Goal: Complete application form

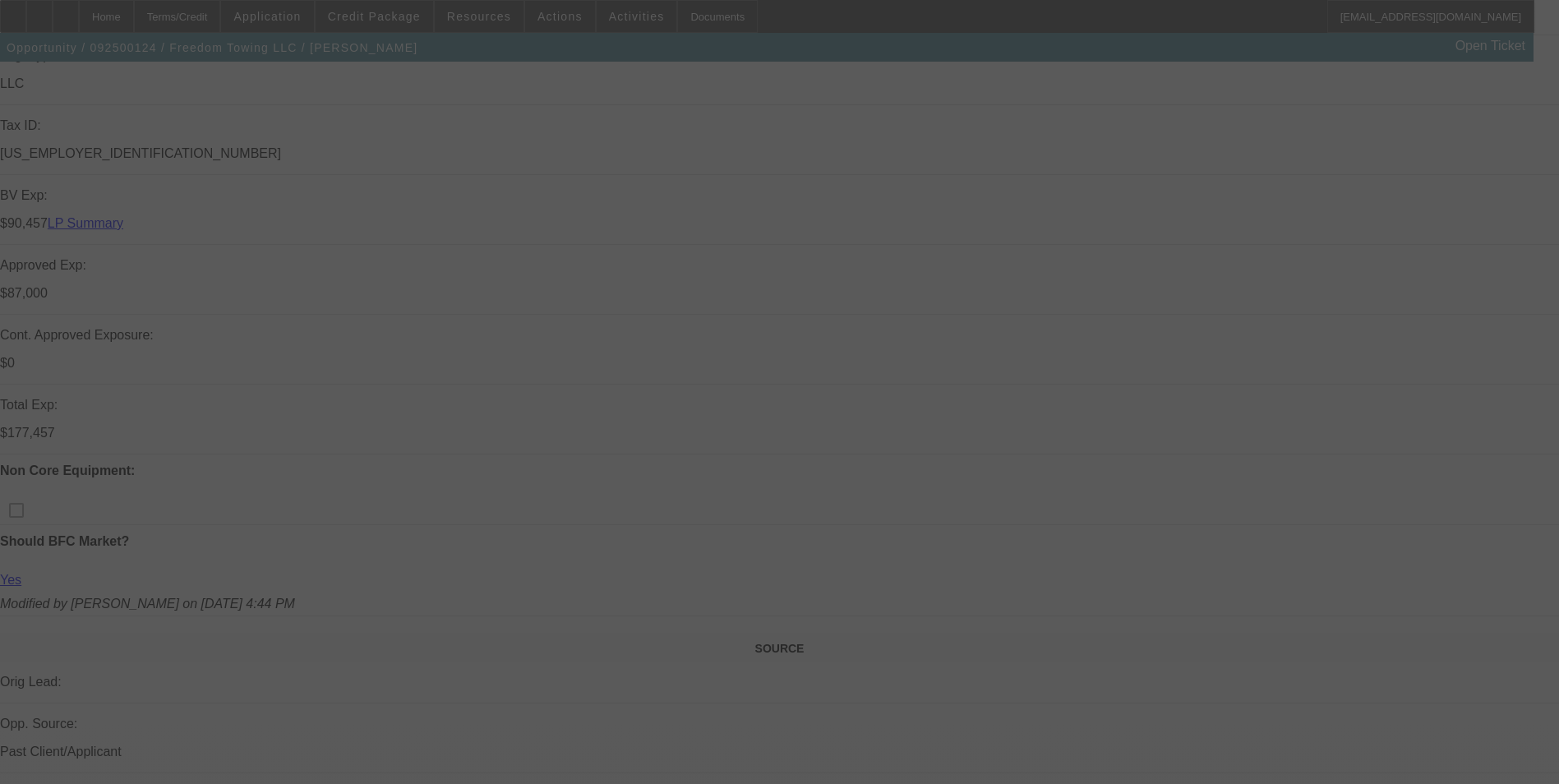
select select "0"
select select "2"
select select "0.1"
select select "0"
select select "2"
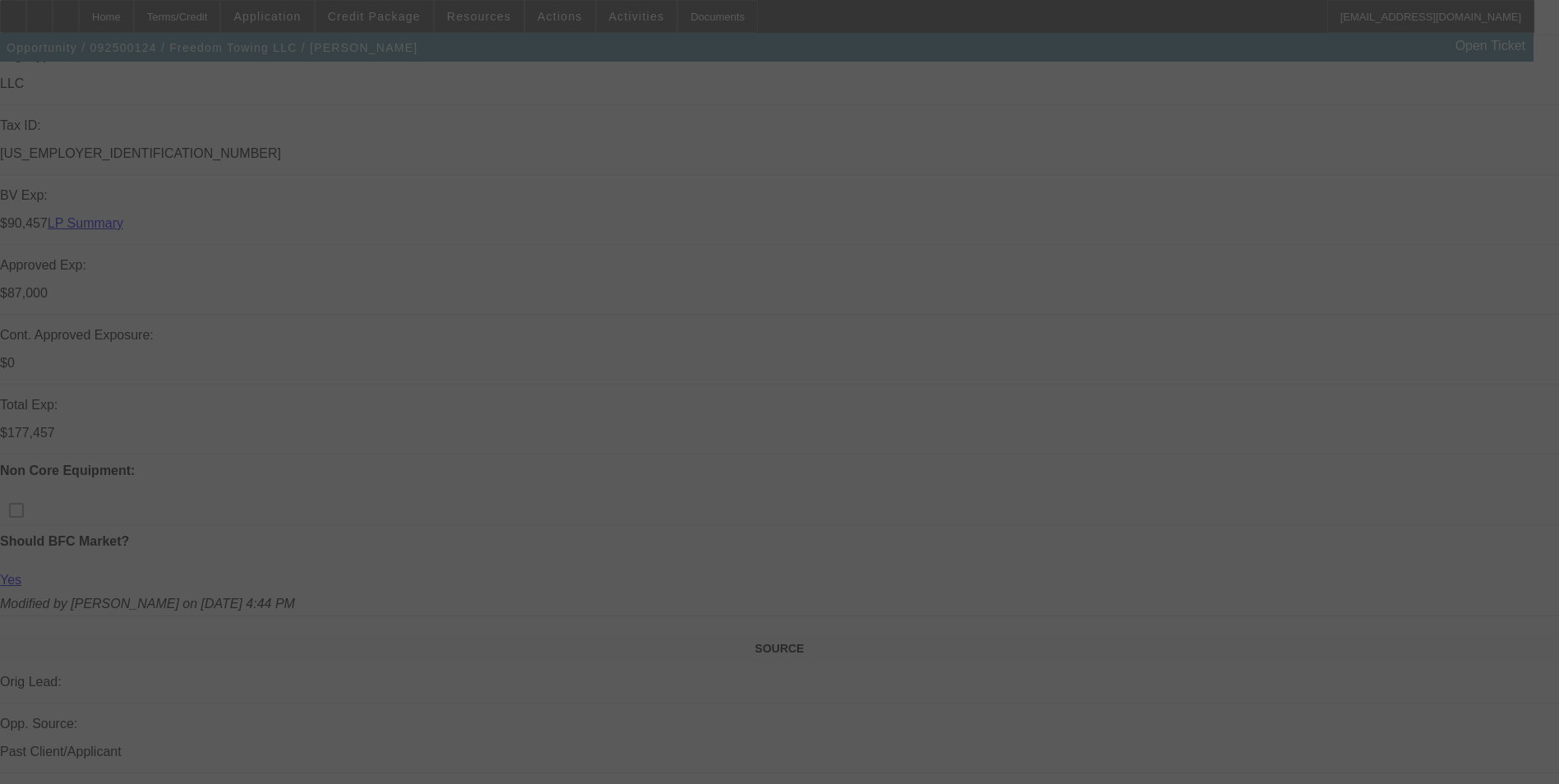
select select "0.1"
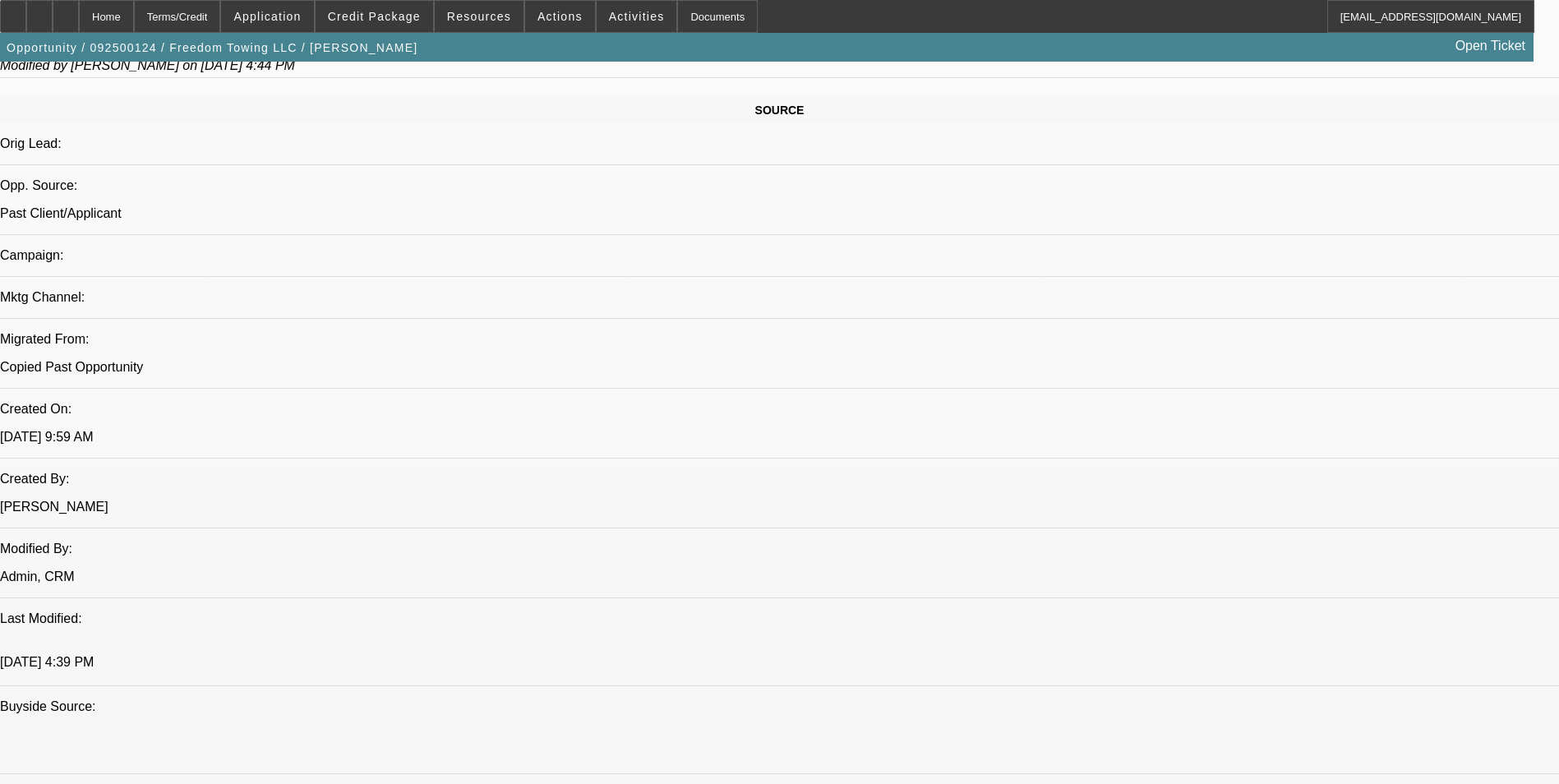
select select "1"
select select "2"
select select "4"
select select "1"
select select "2"
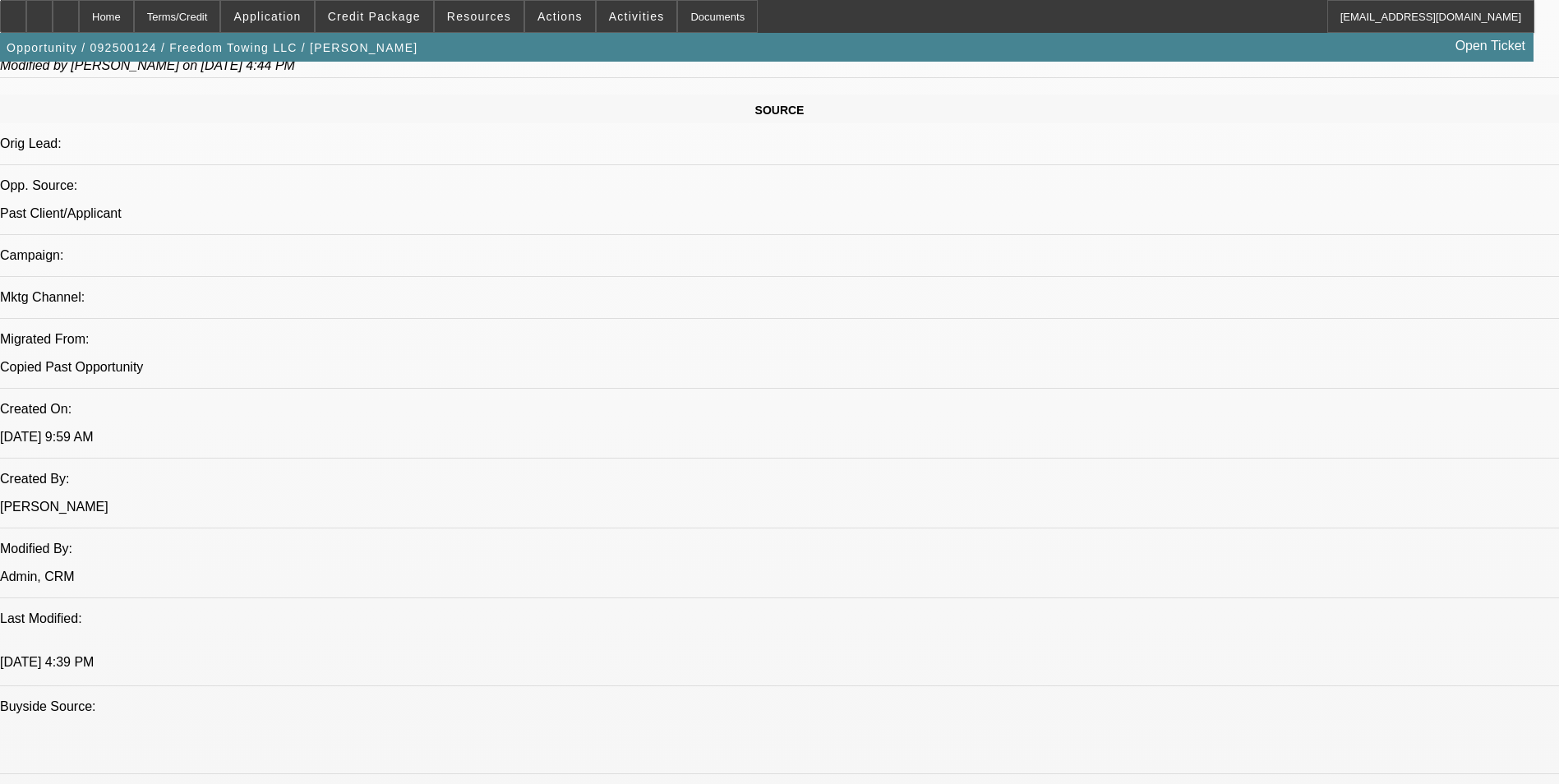
select select "4"
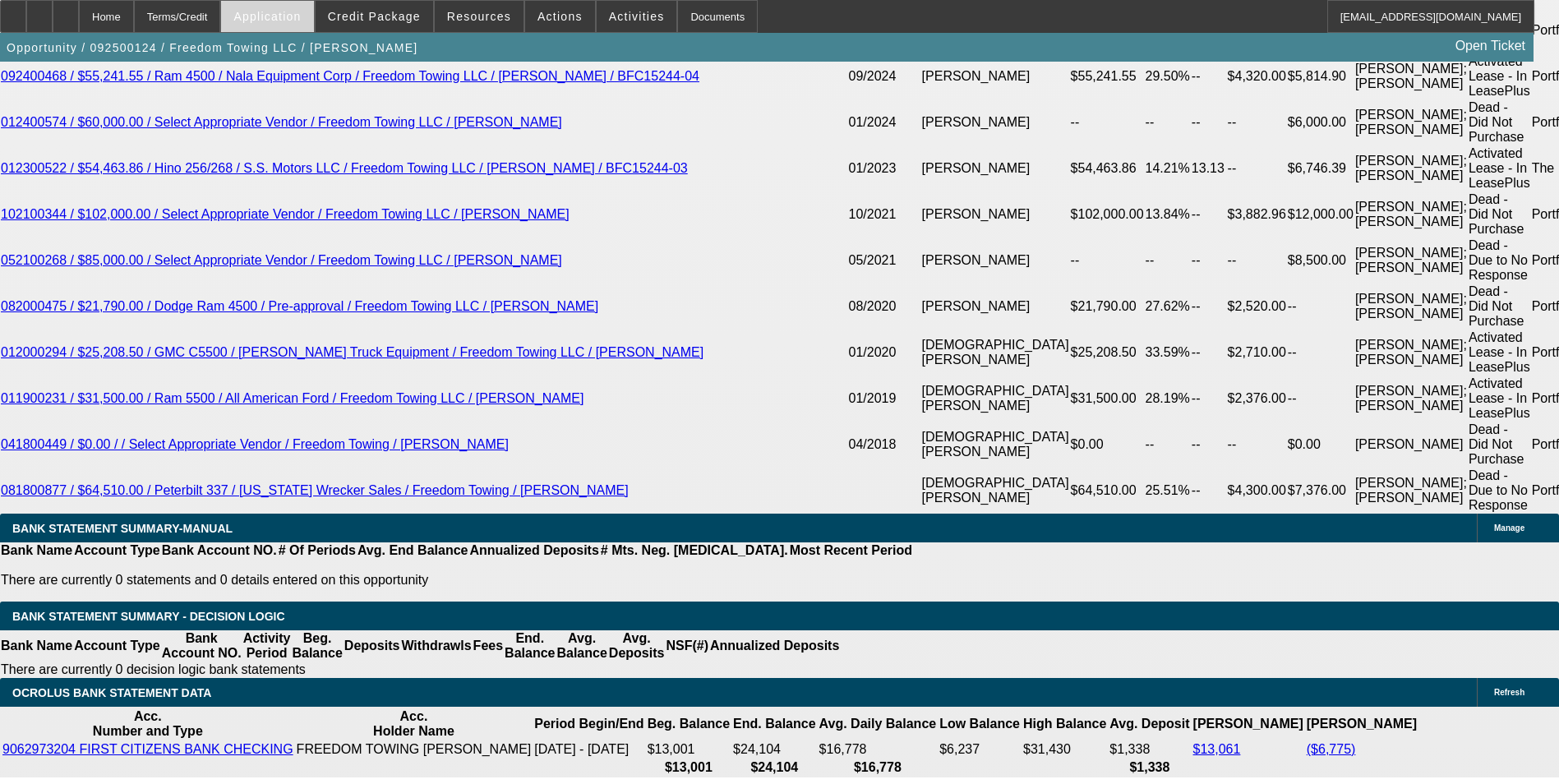
scroll to position [3134, 0]
